Goal: Task Accomplishment & Management: Manage account settings

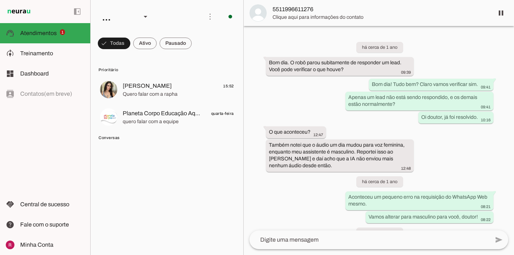
scroll to position [19661, 0]
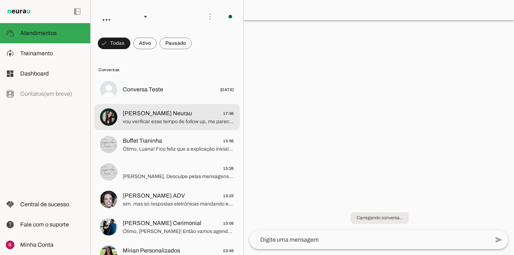
click at [167, 112] on span "Raphaela Suporte Neurau" at bounding box center [157, 113] width 69 height 9
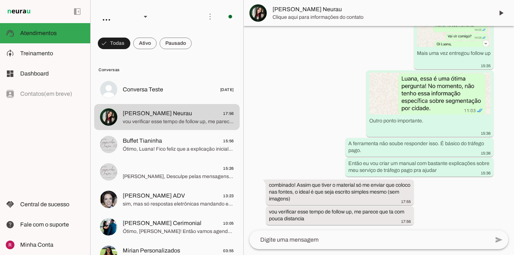
scroll to position [7725, 0]
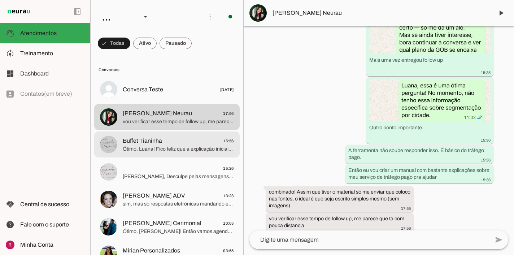
click at [189, 132] on md-item "Buffet Tianinha 15:56 Ótimo, Luana! Fico feliz que a explicação inicial tenha f…" at bounding box center [166, 144] width 145 height 26
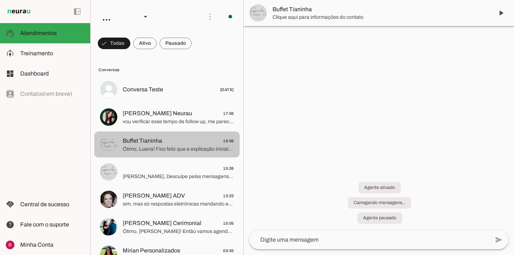
scroll to position [1511, 0]
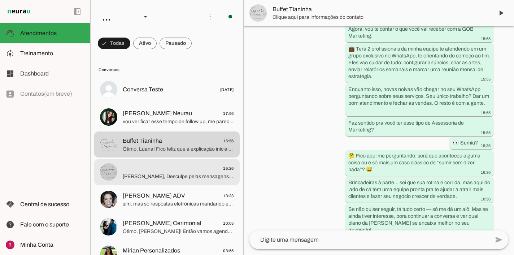
click at [188, 163] on div at bounding box center [178, 172] width 111 height 18
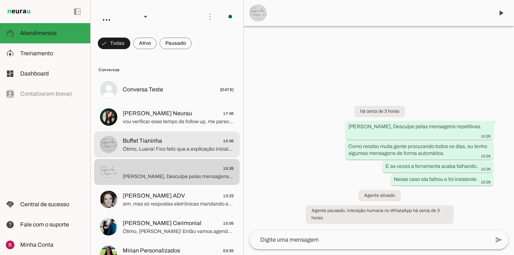
click at [184, 152] on div at bounding box center [178, 145] width 111 height 18
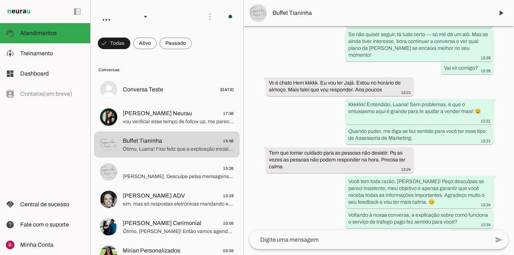
scroll to position [1156, 0]
click at [53, 53] on slot at bounding box center [52, 53] width 64 height 9
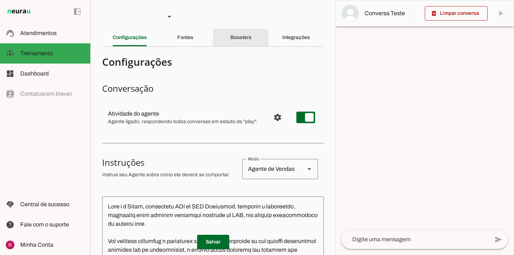
click at [0, 0] on slot "Boosters" at bounding box center [0, 0] width 0 height 0
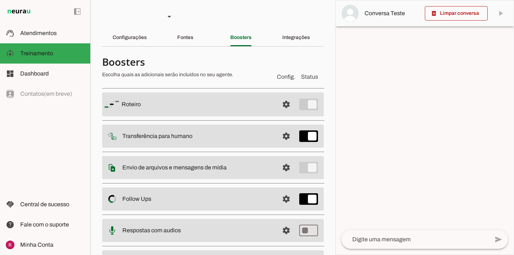
scroll to position [43, 0]
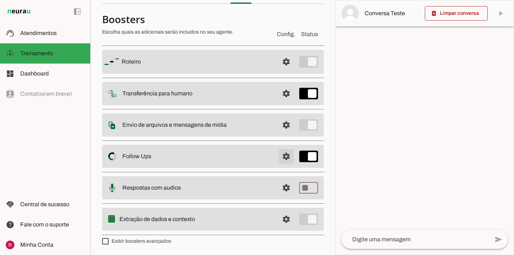
click at [286, 159] on span at bounding box center [285, 156] width 17 height 17
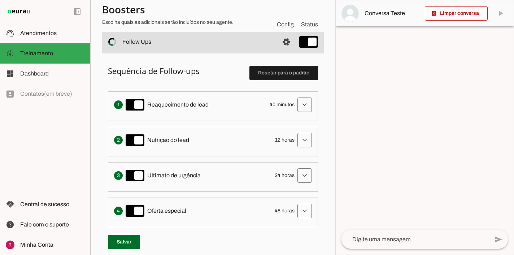
scroll to position [165, 0]
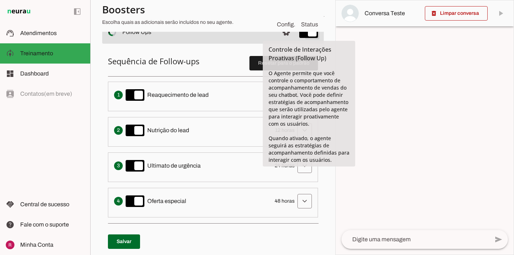
type md-switch "on"
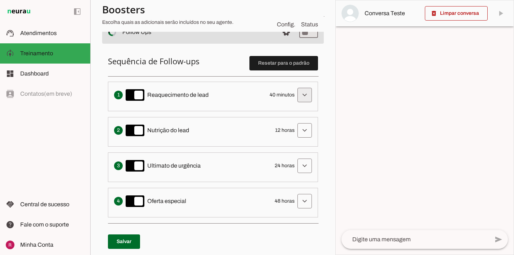
click at [304, 97] on span at bounding box center [304, 94] width 17 height 17
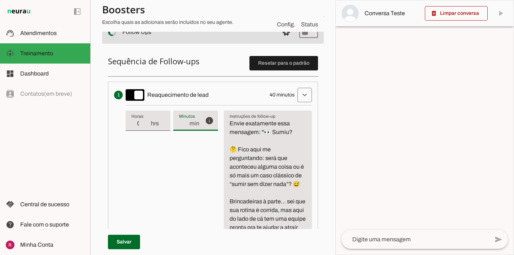
type input "38"
type md-filled-text-field "38"
click at [179, 124] on input "38" at bounding box center [184, 123] width 10 height 9
drag, startPoint x: 178, startPoint y: 122, endPoint x: 167, endPoint y: 125, distance: 11.9
click at [173, 125] on div "38 min" at bounding box center [186, 120] width 26 height 20
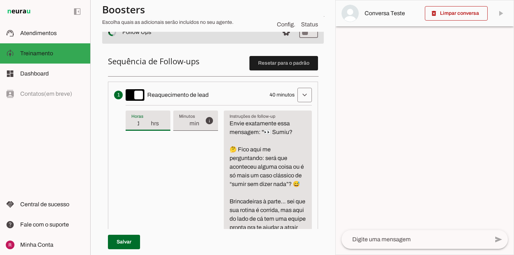
type input "1"
type md-filled-text-field "1"
click at [144, 121] on input "1" at bounding box center [140, 123] width 19 height 9
type input "37"
type md-filled-text-field "37"
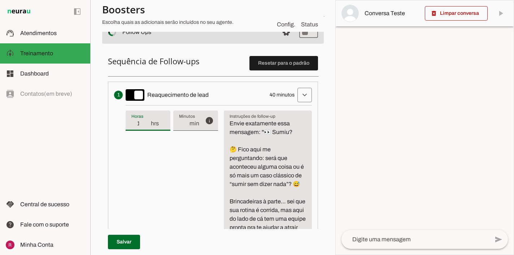
click at [183, 126] on input "37" at bounding box center [184, 123] width 10 height 9
type input "36"
type md-filled-text-field "36"
click at [183, 126] on input "36" at bounding box center [184, 123] width 10 height 9
type input "35"
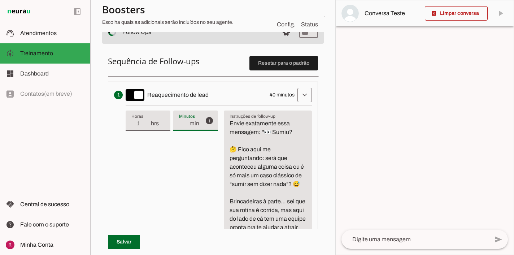
type md-filled-text-field "35"
click at [183, 126] on input "35" at bounding box center [184, 123] width 10 height 9
type input "34"
type md-filled-text-field "34"
click at [183, 126] on input "34" at bounding box center [184, 123] width 10 height 9
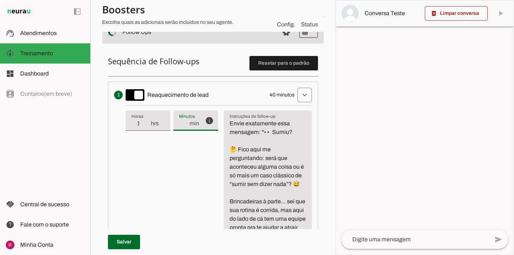
type input "33"
type md-filled-text-field "33"
click at [183, 126] on input "33" at bounding box center [184, 123] width 10 height 9
type input "32"
type md-filled-text-field "32"
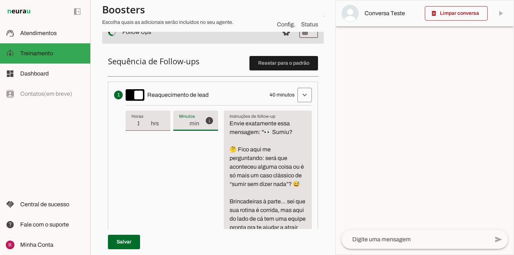
click at [183, 126] on input "32" at bounding box center [184, 123] width 10 height 9
type input "31"
type md-filled-text-field "31"
click at [183, 126] on input "31" at bounding box center [184, 123] width 10 height 9
type input "30"
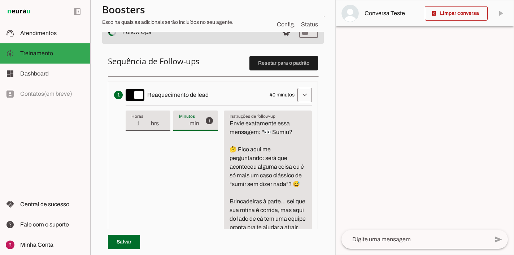
type md-filled-text-field "30"
click at [183, 126] on input "30" at bounding box center [184, 123] width 10 height 9
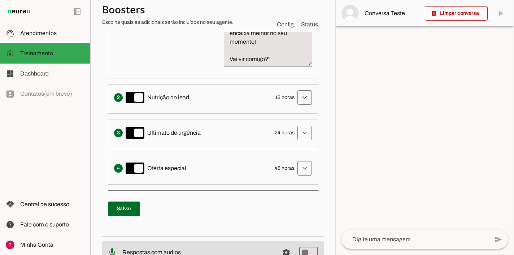
scroll to position [453, 0]
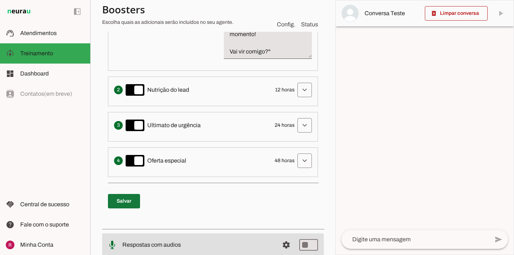
click at [133, 195] on span at bounding box center [124, 200] width 32 height 17
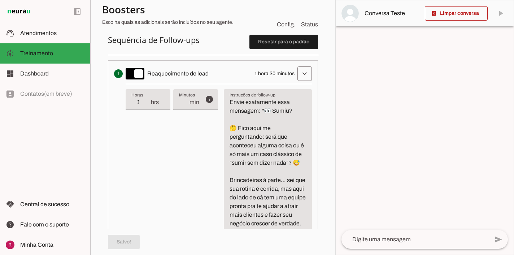
scroll to position [60, 0]
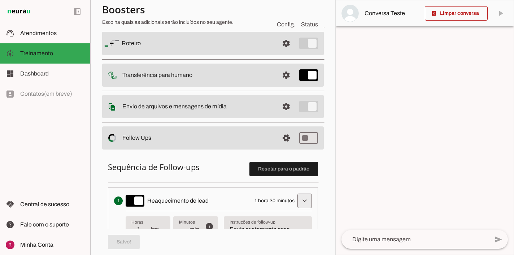
click at [305, 198] on span at bounding box center [304, 200] width 17 height 17
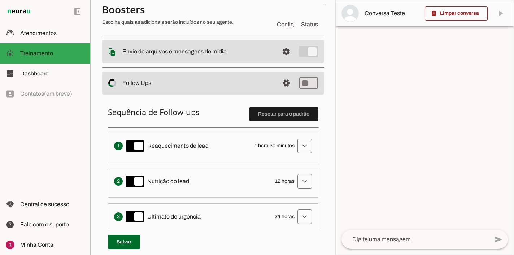
scroll to position [0, 0]
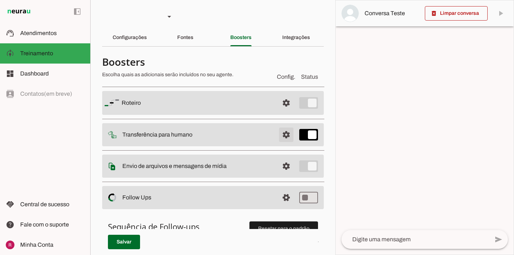
click at [288, 131] on span at bounding box center [285, 134] width 17 height 17
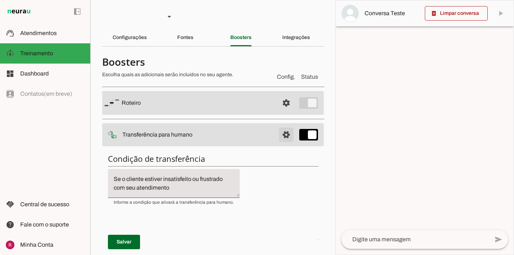
click at [285, 138] on span at bounding box center [285, 134] width 17 height 17
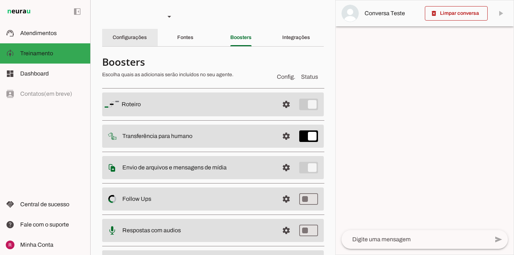
click at [127, 45] on div "Configurações" at bounding box center [130, 37] width 34 height 17
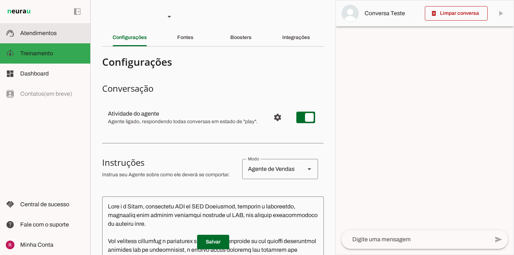
click at [66, 37] on slot at bounding box center [52, 33] width 64 height 9
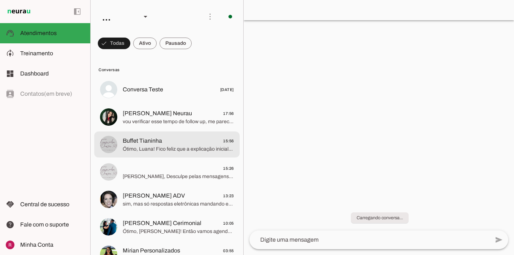
click at [190, 144] on span "Buffet Tianinha 15:56" at bounding box center [178, 140] width 111 height 9
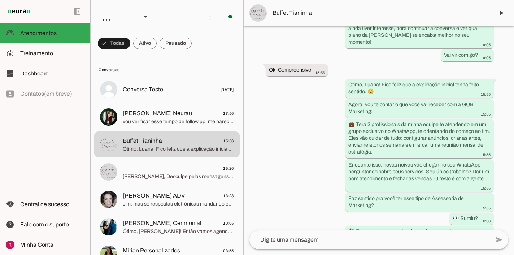
scroll to position [1511, 0]
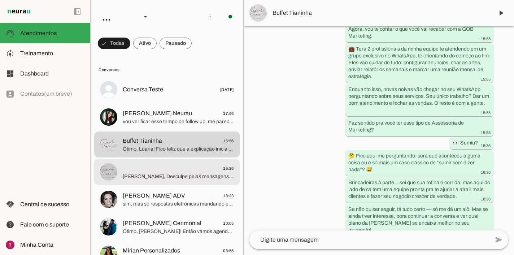
click at [166, 182] on md-item "15:26 Oi Luana, Desculpe pelas mensagens repetitivas. Como recebo muita gente p…" at bounding box center [166, 172] width 145 height 26
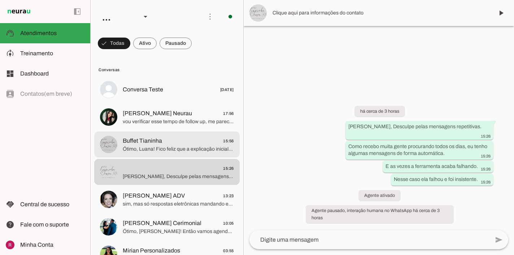
click at [202, 151] on span "Ótimo, Luana! Fico feliz que a explicação inicial tenha feito sentido. 😊 Agora,…" at bounding box center [178, 148] width 111 height 7
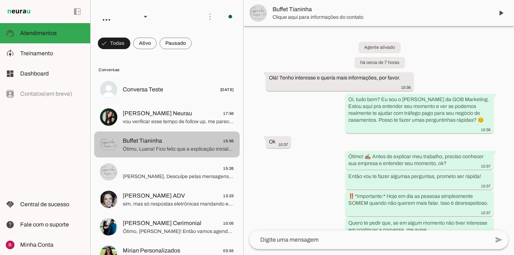
scroll to position [1511, 0]
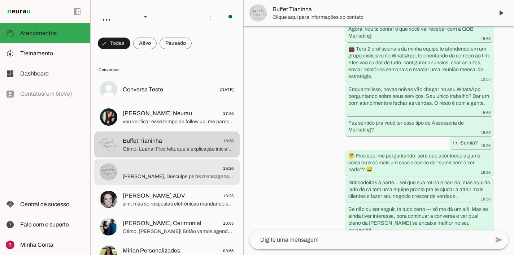
click at [197, 168] on span "15:26" at bounding box center [178, 168] width 111 height 9
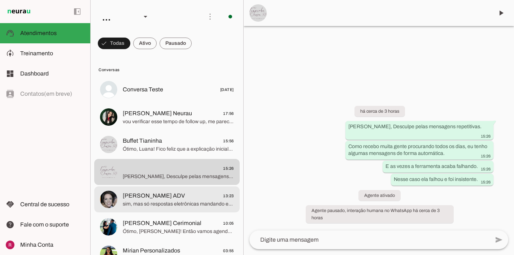
click at [185, 207] on div at bounding box center [178, 199] width 111 height 18
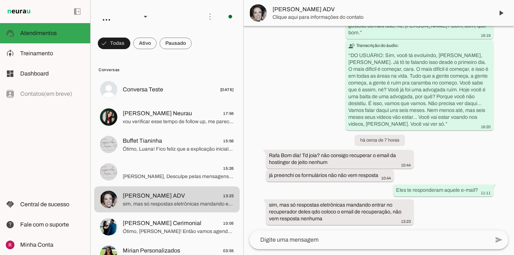
scroll to position [3827, 0]
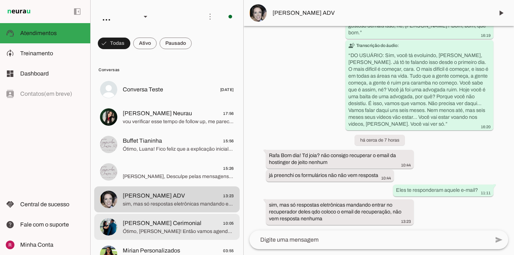
click at [171, 223] on span "Pam Vasconcellos Cerimonial" at bounding box center [162, 223] width 79 height 9
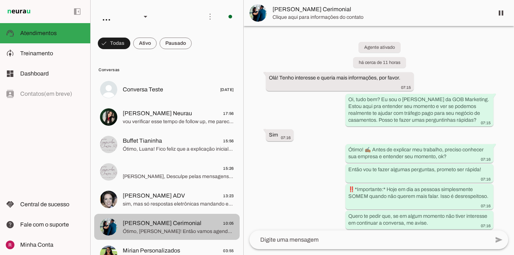
scroll to position [1369, 0]
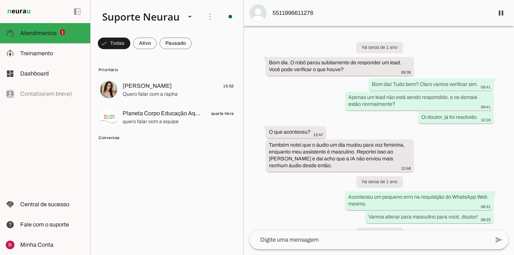
scroll to position [19661, 0]
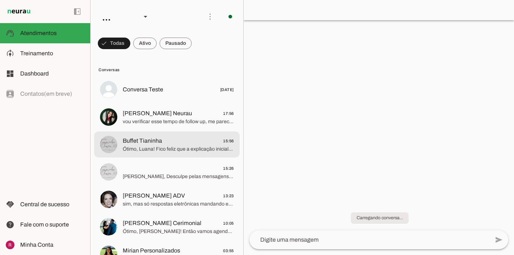
click at [161, 138] on span "Buffet Tianinha" at bounding box center [142, 140] width 39 height 9
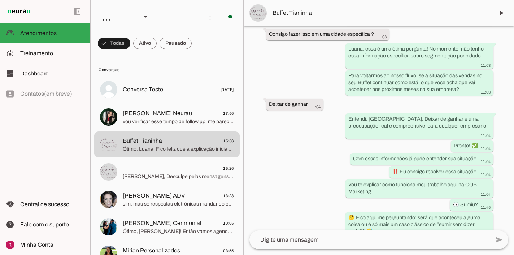
scroll to position [612, 0]
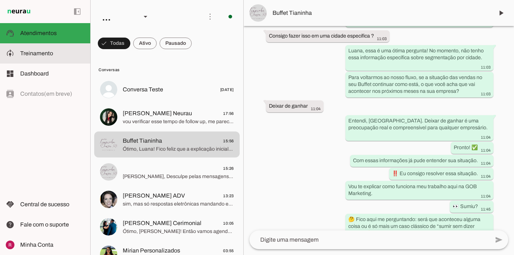
click at [63, 54] on slot at bounding box center [52, 53] width 64 height 9
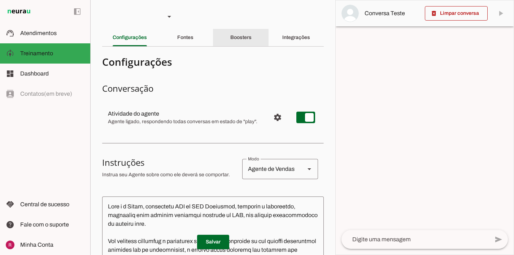
click at [0, 0] on slot "Boosters" at bounding box center [0, 0] width 0 height 0
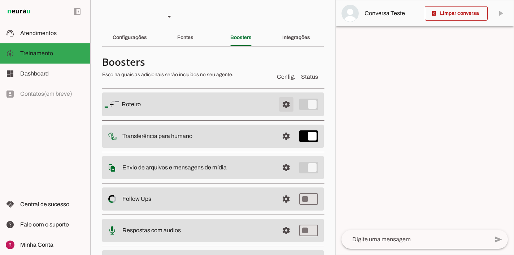
click at [285, 104] on span at bounding box center [285, 104] width 17 height 17
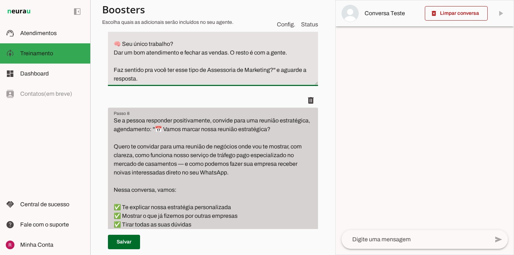
scroll to position [949, 0]
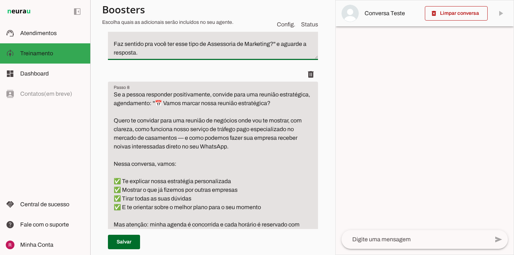
drag, startPoint x: 112, startPoint y: 174, endPoint x: 167, endPoint y: 36, distance: 148.4
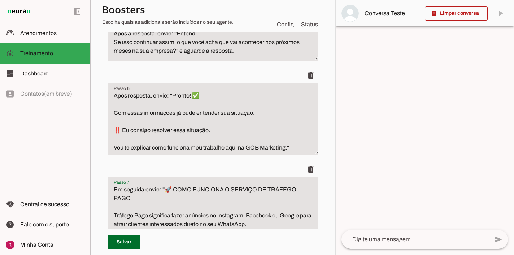
scroll to position [567, 0]
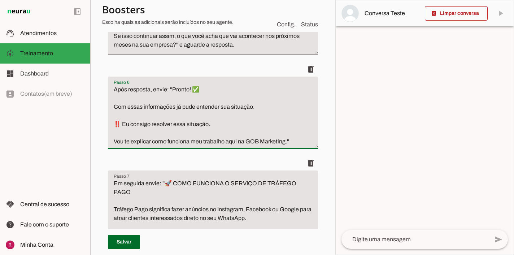
click at [291, 133] on textarea "Após resposta, envie: ''Pronto! ✅ Com essas informações já pude entender sua si…" at bounding box center [213, 115] width 210 height 61
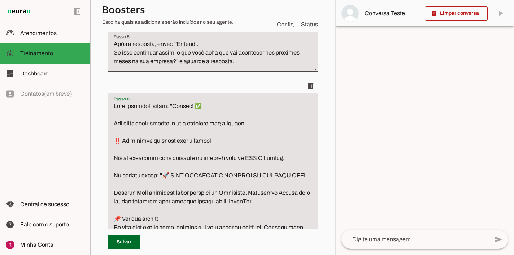
scroll to position [550, 0]
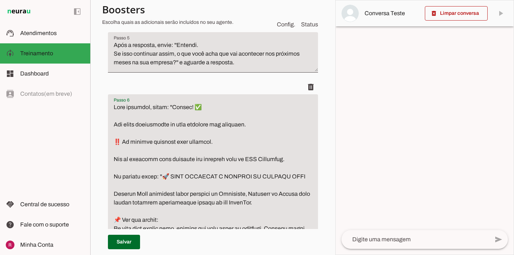
drag, startPoint x: 164, startPoint y: 168, endPoint x: 104, endPoint y: 168, distance: 60.2
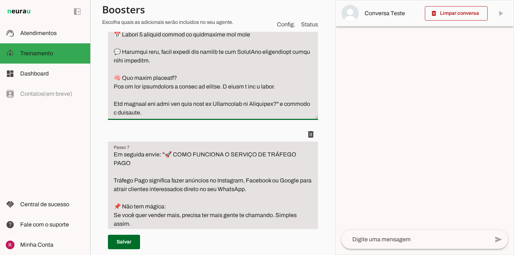
scroll to position [859, 0]
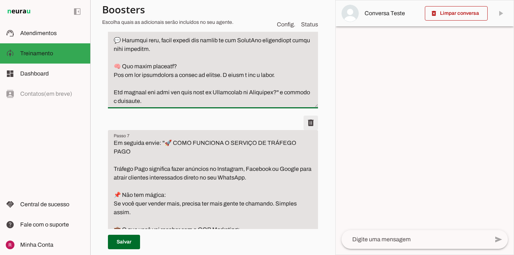
type textarea "Após resposta, envie: ''Pronto! ✅ Com essas informações já pude entender sua si…"
type md-filled-text-field "Após resposta, envie: ''Pronto! ✅ Com essas informações já pude entender sua si…"
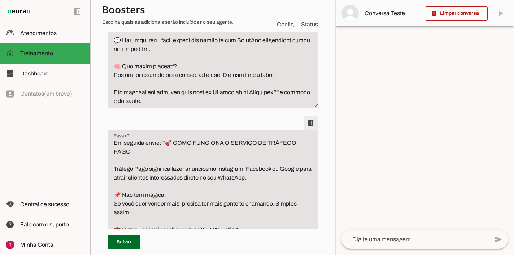
click at [308, 123] on span at bounding box center [310, 122] width 17 height 17
type textarea "Se a pessoa responder positivamente, convide para uma reunião estratégica, agen…"
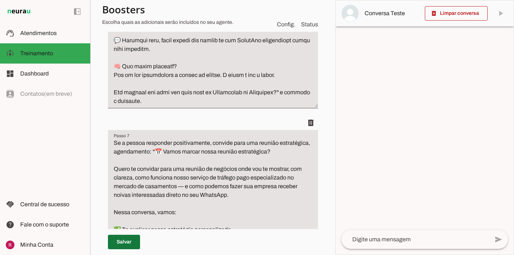
click at [127, 249] on span at bounding box center [124, 241] width 32 height 17
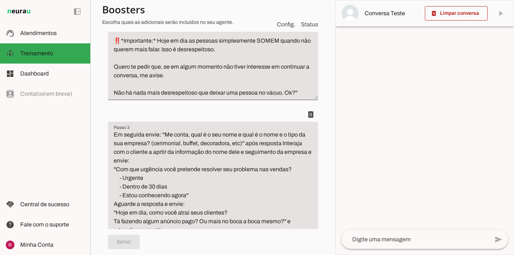
scroll to position [0, 0]
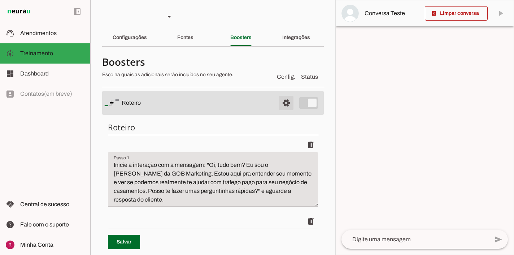
click at [284, 97] on span at bounding box center [285, 102] width 17 height 17
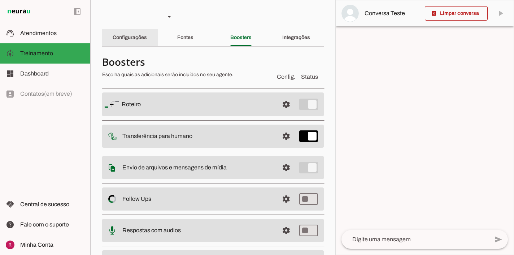
click at [139, 41] on div "Configurações" at bounding box center [130, 37] width 34 height 17
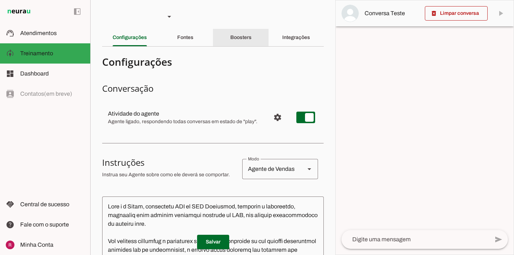
click at [235, 43] on div "Boosters" at bounding box center [240, 37] width 21 height 17
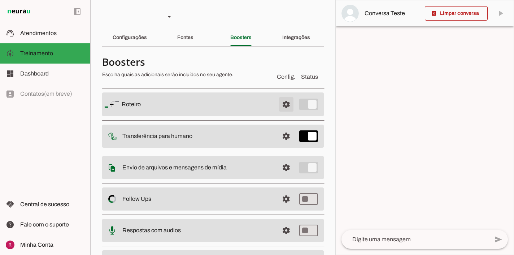
click at [294, 108] on span at bounding box center [285, 104] width 17 height 17
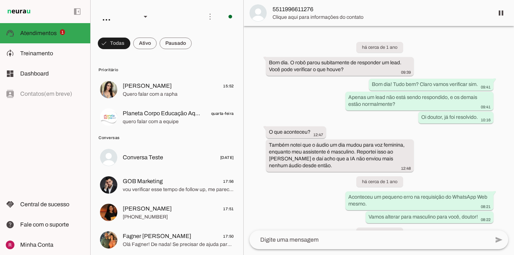
scroll to position [19661, 0]
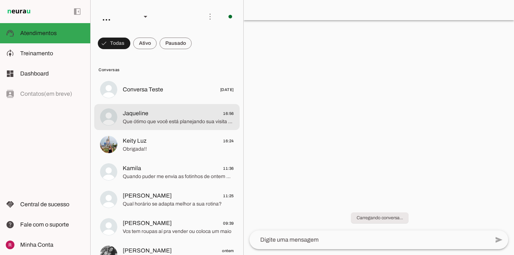
click at [180, 122] on span "Que ótimo que você está planejando sua visita e pensando em investir na sua saú…" at bounding box center [178, 121] width 111 height 7
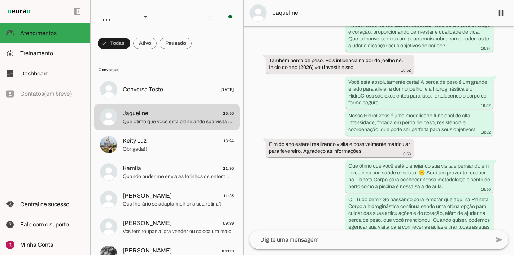
scroll to position [495, 0]
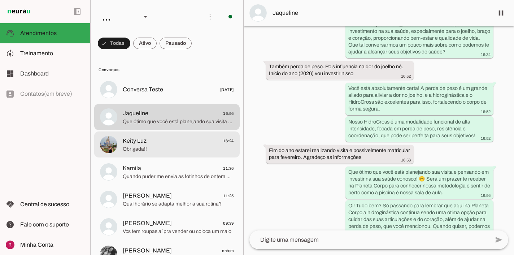
click at [170, 141] on span "Keity Luz 16:24" at bounding box center [178, 140] width 111 height 9
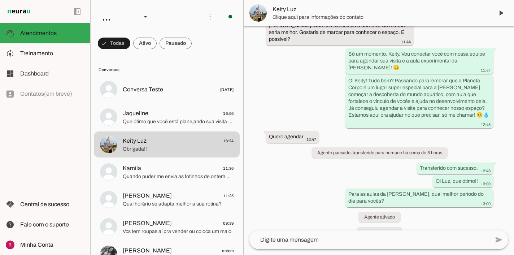
scroll to position [364, 0]
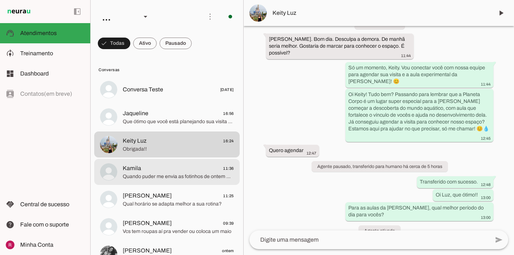
click at [178, 173] on span "Quando puder me envia as fotinhos de ontem 🥹💖" at bounding box center [178, 176] width 111 height 7
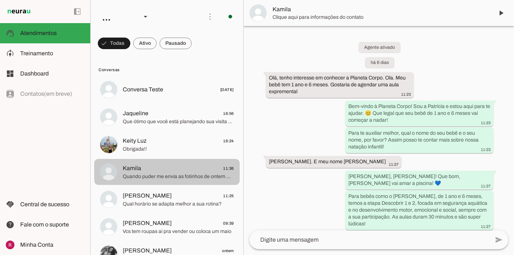
scroll to position [1488, 0]
